Goal: Task Accomplishment & Management: Complete application form

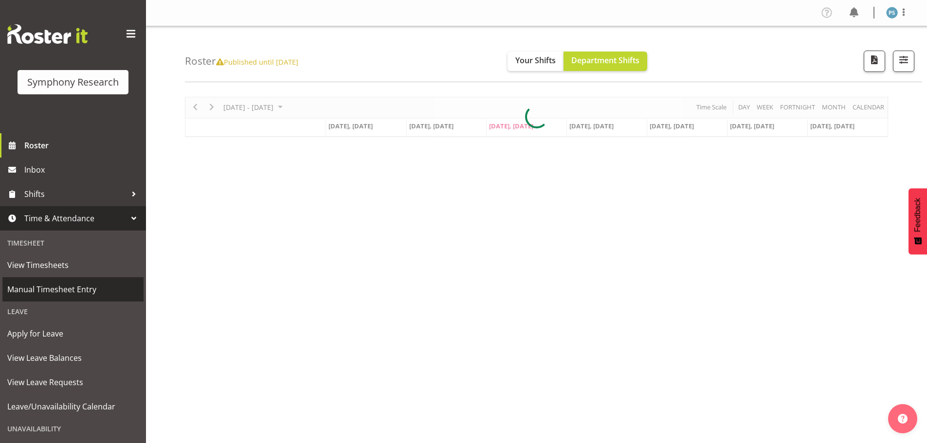
click at [96, 288] on span "Manual Timesheet Entry" at bounding box center [72, 289] width 131 height 15
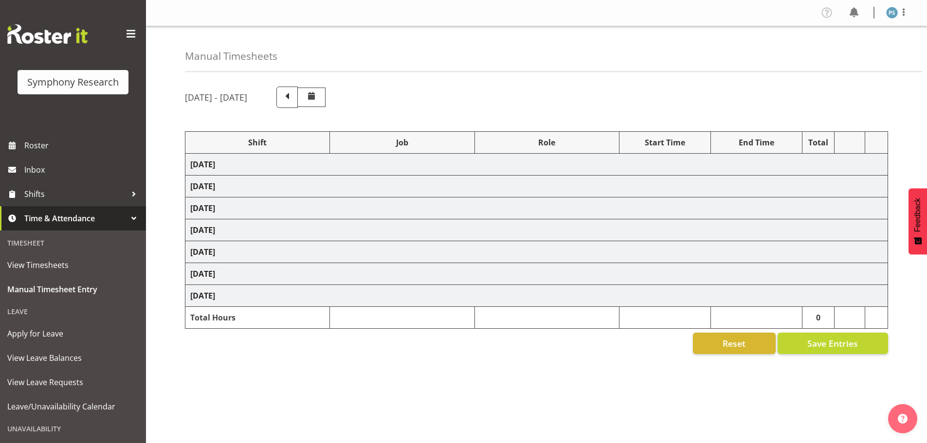
select select "4583"
select select "10732"
select select "4583"
select select "10731"
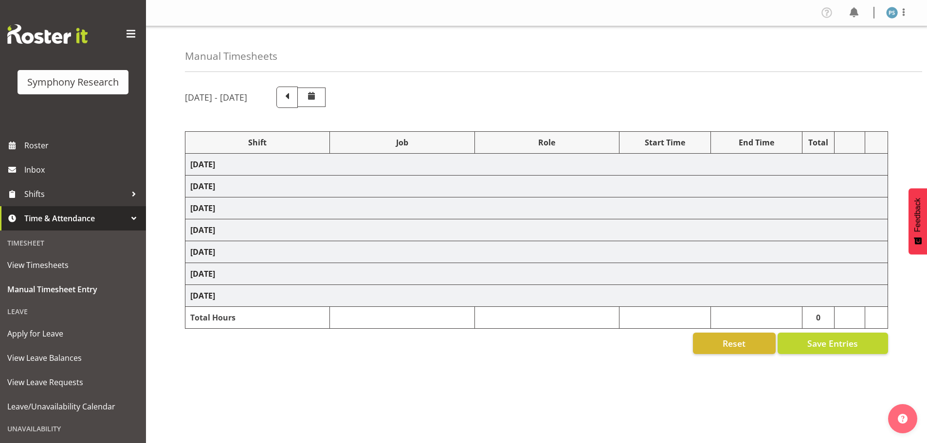
select select "4583"
select select "10730"
select select "4583"
select select "10499"
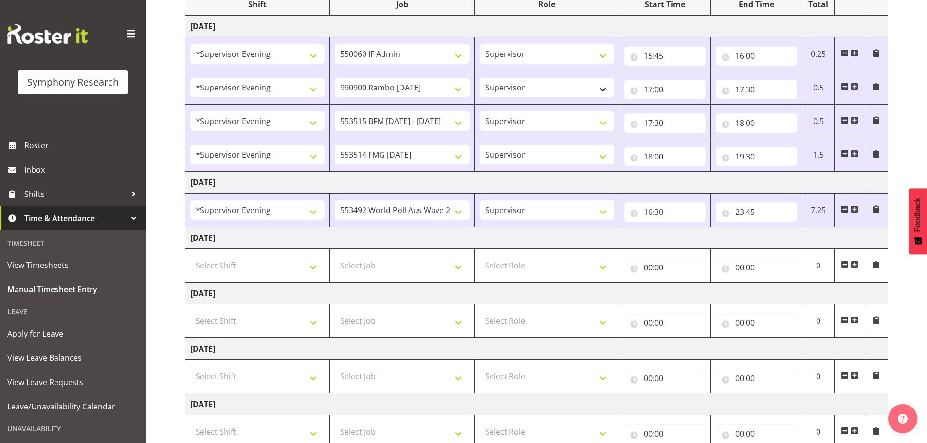
scroll to position [261, 0]
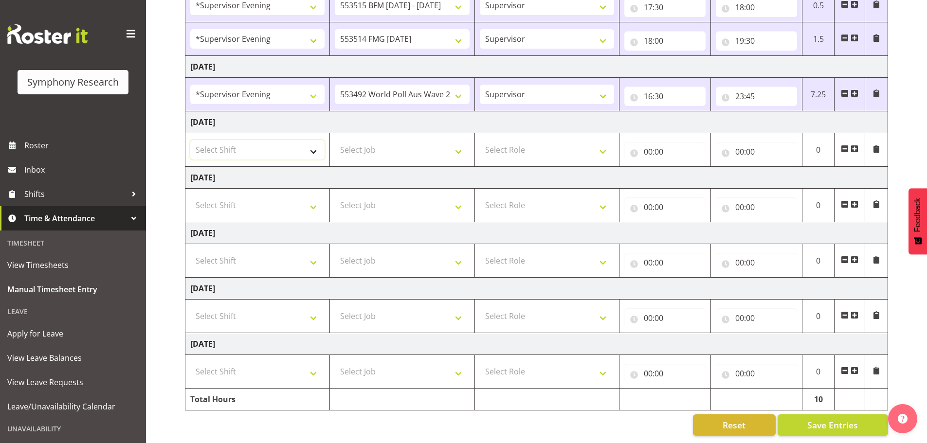
click at [315, 144] on select "Select Shift !!Weekend Residential (Roster IT Shift Label) *Business 9/10am ~ 4…" at bounding box center [257, 149] width 134 height 19
select select "4583"
click at [190, 140] on select "Select Shift !!Weekend Residential (Roster IT Shift Label) *Business 9/10am ~ 4…" at bounding box center [257, 149] width 134 height 19
click at [459, 142] on select "Select Job 550060 IF Admin 553492 World Poll Aus Wave 2 Main 2025 553493 World …" at bounding box center [402, 149] width 134 height 19
select select "10499"
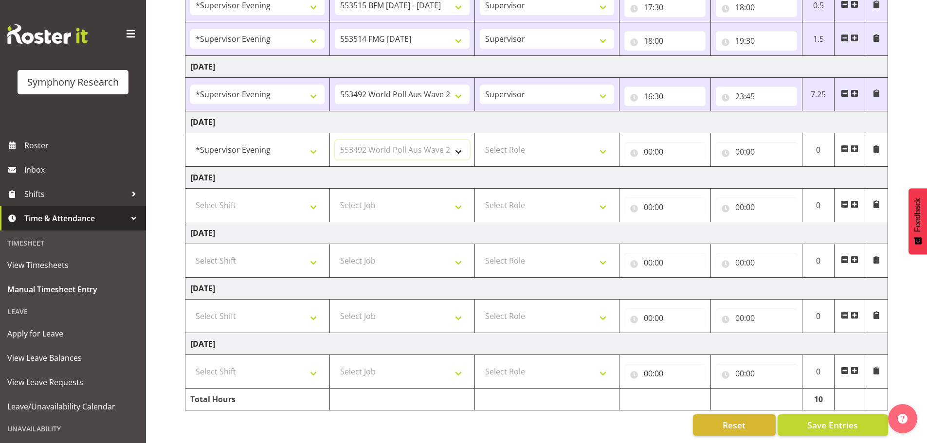
click at [335, 140] on select "Select Job 550060 IF Admin 553492 World Poll Aus Wave 2 Main 2025 553493 World …" at bounding box center [402, 149] width 134 height 19
click at [606, 145] on select "Select Role Supervisor Briefing Interviewing" at bounding box center [547, 149] width 134 height 19
select select "45"
click at [480, 140] on select "Select Role Supervisor Briefing Interviewing" at bounding box center [547, 149] width 134 height 19
click at [652, 146] on input "00:00" at bounding box center [664, 151] width 81 height 19
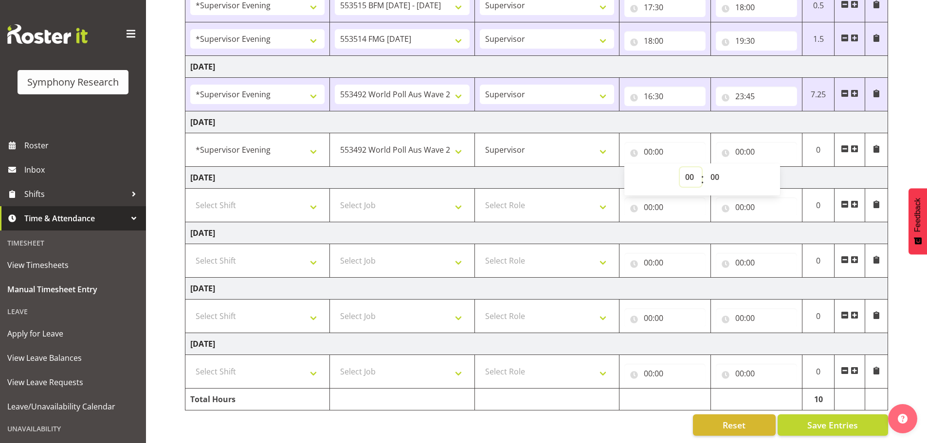
click at [689, 169] on select "00 01 02 03 04 05 06 07 08 09 10 11 12 13 14 15 16 17 18 19 20 21 22 23" at bounding box center [691, 176] width 22 height 19
select select "16"
click at [680, 167] on select "00 01 02 03 04 05 06 07 08 09 10 11 12 13 14 15 16 17 18 19 20 21 22 23" at bounding box center [691, 176] width 22 height 19
type input "16:00"
click at [712, 167] on select "00 01 02 03 04 05 06 07 08 09 10 11 12 13 14 15 16 17 18 19 20 21 22 23 24 25 2…" at bounding box center [716, 176] width 22 height 19
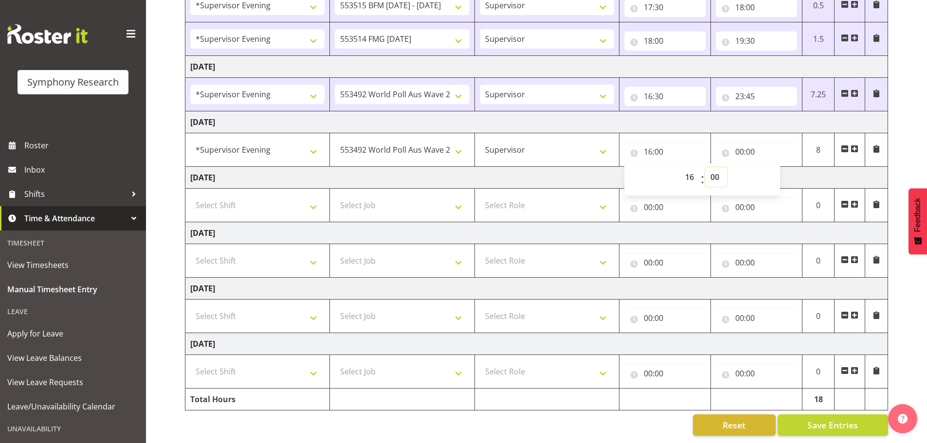
select select "30"
click at [705, 167] on select "00 01 02 03 04 05 06 07 08 09 10 11 12 13 14 15 16 17 18 19 20 21 22 23 24 25 2…" at bounding box center [716, 176] width 22 height 19
type input "16:30"
click at [739, 143] on input "00:00" at bounding box center [756, 151] width 81 height 19
click at [777, 172] on select "00 01 02 03 04 05 06 07 08 09 10 11 12 13 14 15 16 17 18 19 20 21 22 23" at bounding box center [782, 176] width 22 height 19
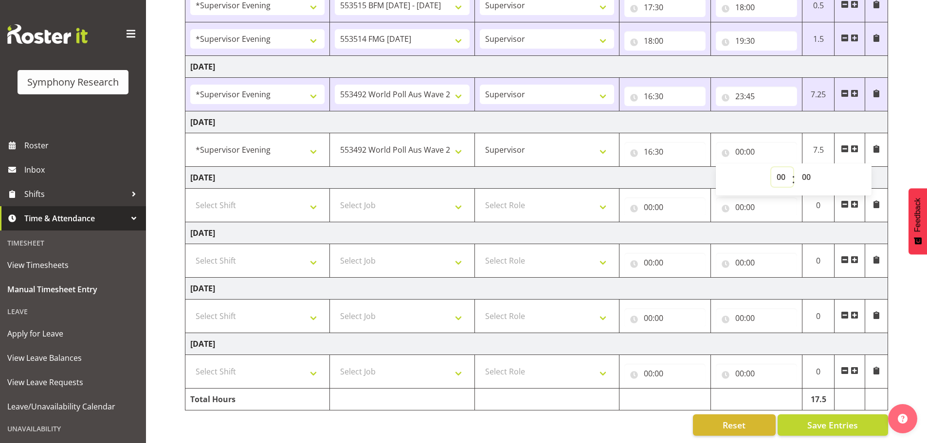
click at [780, 170] on select "00 01 02 03 04 05 06 07 08 09 10 11 12 13 14 15 16 17 18 19 20 21 22 23" at bounding box center [782, 176] width 22 height 19
select select "23"
click at [771, 167] on select "00 01 02 03 04 05 06 07 08 09 10 11 12 13 14 15 16 17 18 19 20 21 22 23" at bounding box center [782, 176] width 22 height 19
type input "23:00"
click at [808, 171] on select "00 01 02 03 04 05 06 07 08 09 10 11 12 13 14 15 16 17 18 19 20 21 22 23 24 25 2…" at bounding box center [807, 176] width 22 height 19
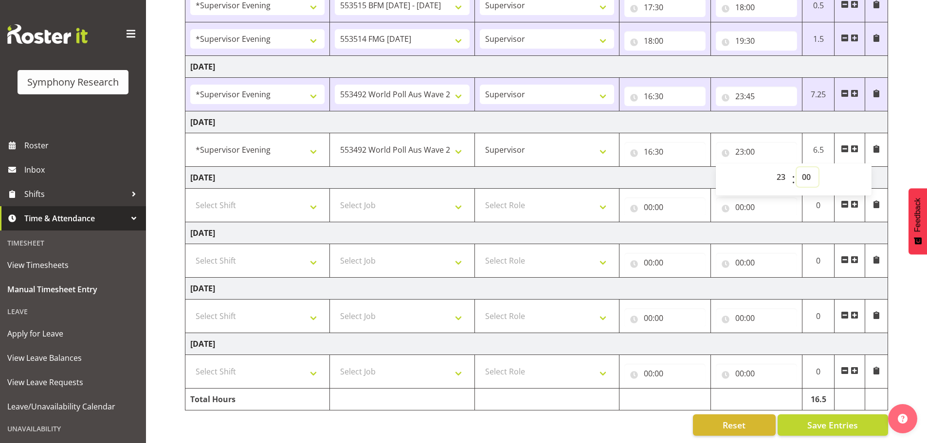
select select "45"
click at [796, 167] on select "00 01 02 03 04 05 06 07 08 09 10 11 12 13 14 15 16 17 18 19 20 21 22 23 24 25 2…" at bounding box center [807, 176] width 22 height 19
type input "23:45"
click at [833, 414] on button "Save Entries" at bounding box center [832, 424] width 110 height 21
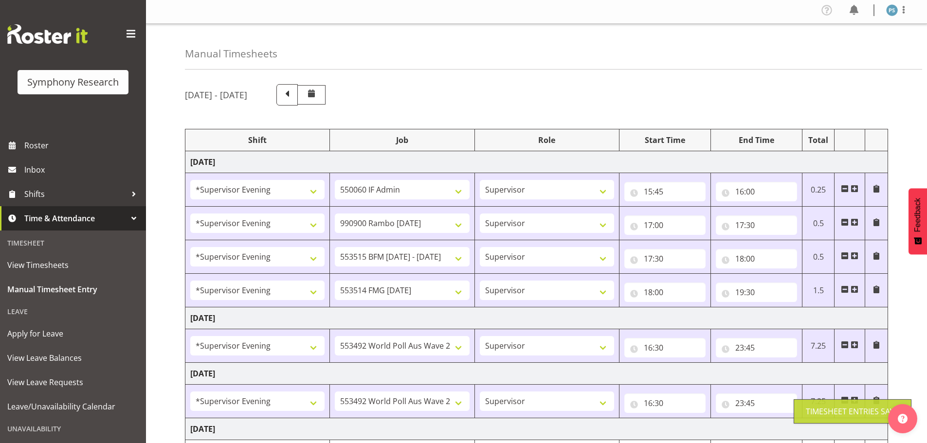
scroll to position [0, 0]
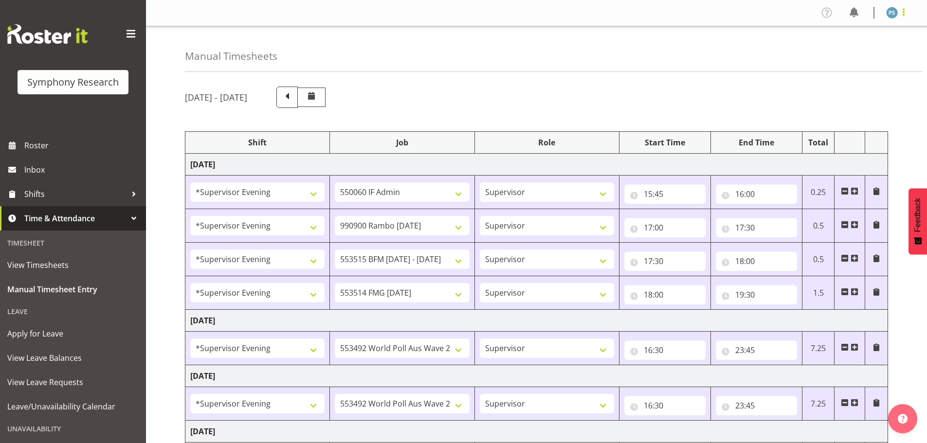
click at [906, 12] on span at bounding box center [904, 12] width 12 height 12
click at [853, 51] on link "Log Out" at bounding box center [862, 51] width 93 height 18
